Goal: Task Accomplishment & Management: Use online tool/utility

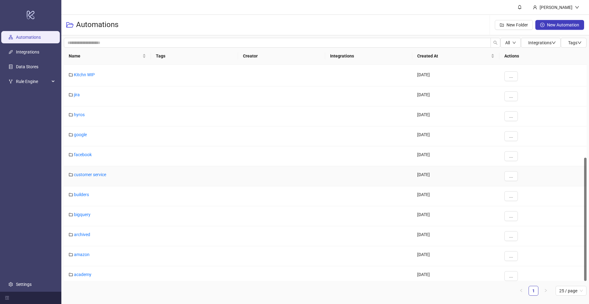
scroll to position [163, 0]
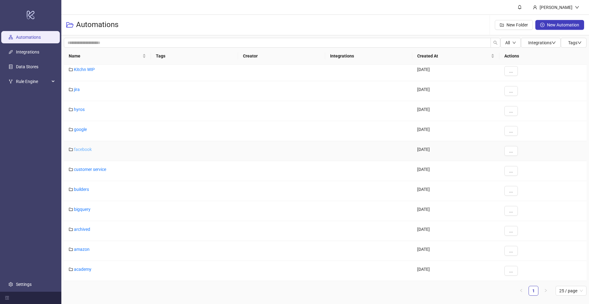
click at [81, 147] on link "facebook" at bounding box center [83, 149] width 18 height 5
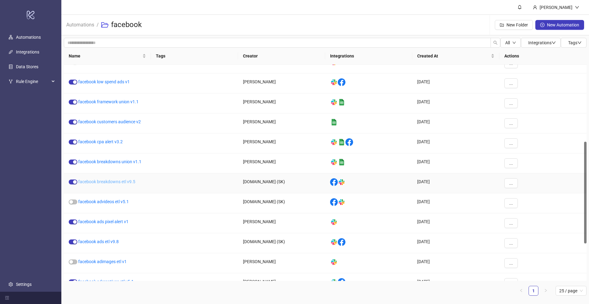
click at [112, 182] on link "facebook breakdowns etl v9.5" at bounding box center [106, 181] width 57 height 5
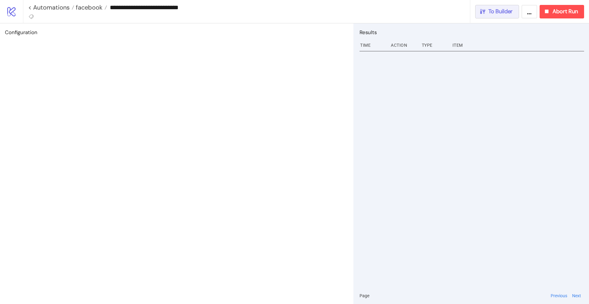
click at [507, 10] on span "To Builder" at bounding box center [501, 11] width 25 height 7
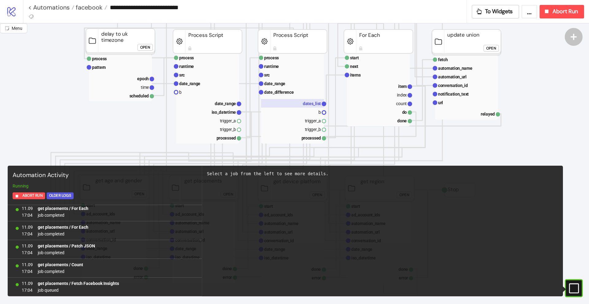
scroll to position [139, 0]
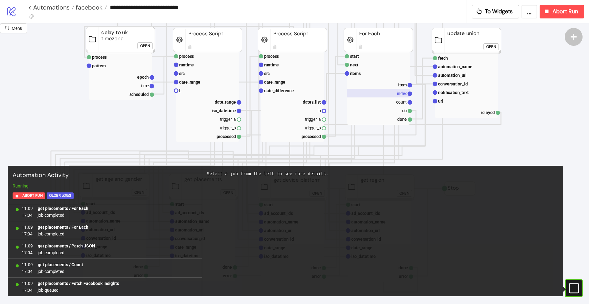
click at [397, 96] on text "index" at bounding box center [402, 93] width 10 height 5
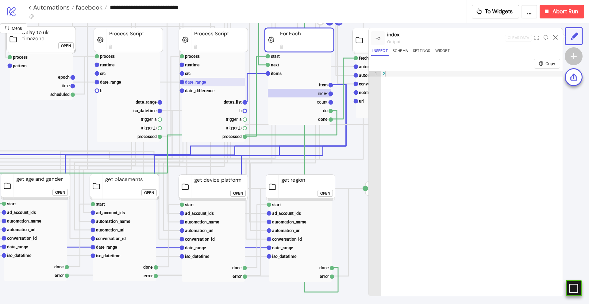
scroll to position [139, 82]
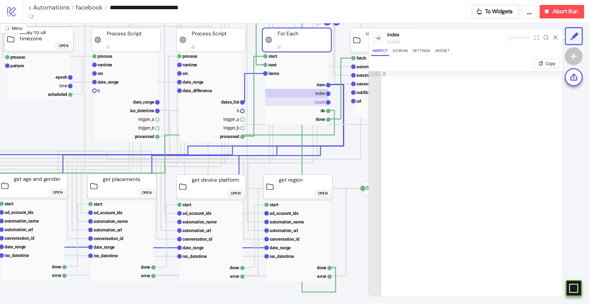
click at [314, 98] on rect at bounding box center [297, 101] width 63 height 9
click at [318, 91] on text "index" at bounding box center [321, 93] width 10 height 5
click at [317, 84] on text "item" at bounding box center [321, 84] width 9 height 5
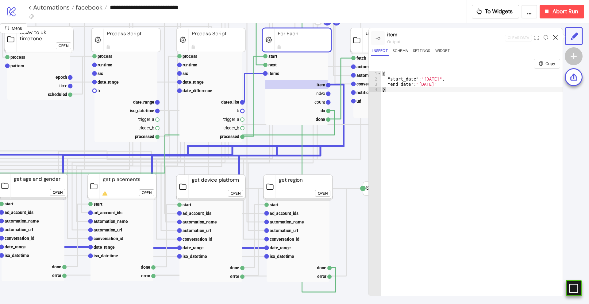
click at [555, 37] on icon at bounding box center [555, 37] width 5 height 5
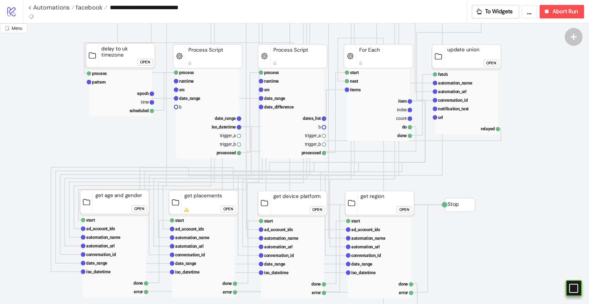
scroll to position [121, 0]
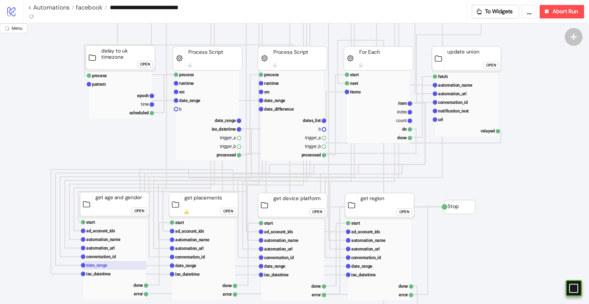
click at [93, 266] on text "date_range" at bounding box center [96, 264] width 21 height 5
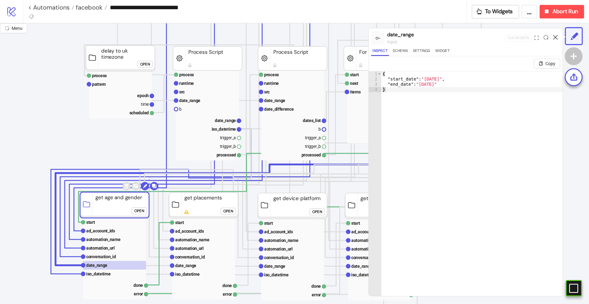
click at [555, 38] on icon at bounding box center [555, 37] width 5 height 5
